Goal: Find specific page/section: Find specific page/section

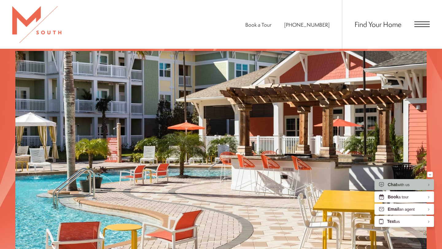
scroll to position [1117, 0]
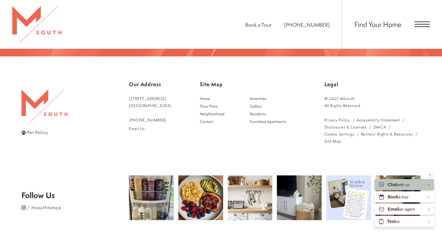
click at [416, 25] on span "Open Menu" at bounding box center [422, 24] width 15 height 6
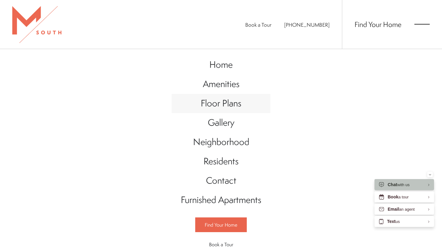
click at [221, 99] on span "Floor Plans" at bounding box center [221, 103] width 41 height 13
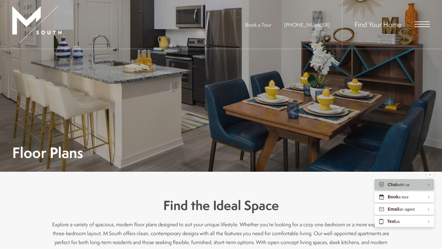
click at [421, 27] on div "Find Your Home" at bounding box center [386, 24] width 88 height 49
click at [419, 25] on span "Open Menu" at bounding box center [422, 24] width 15 height 1
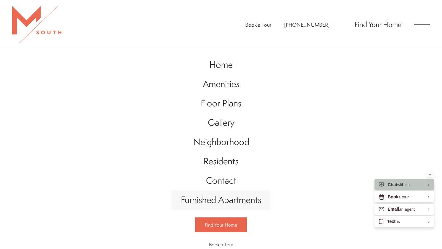
click at [245, 199] on span "Furnished Apartments" at bounding box center [221, 200] width 80 height 13
